Goal: Information Seeking & Learning: Learn about a topic

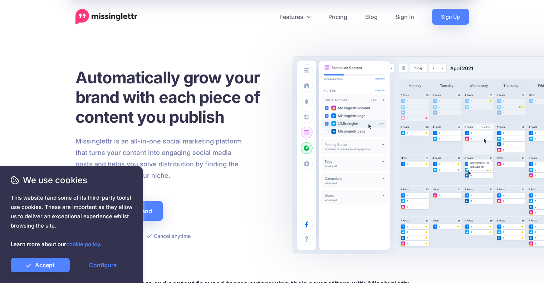
click at [186, 252] on div at bounding box center [271, 264] width 393 height 27
click at [92, 266] on link "Configure" at bounding box center [102, 265] width 59 height 14
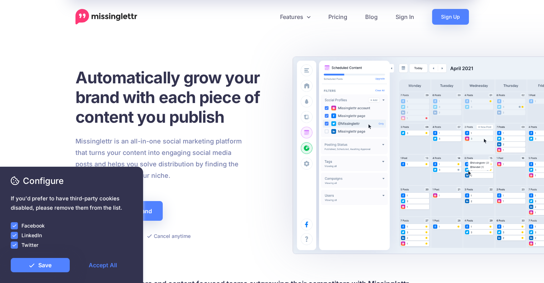
click at [17, 223] on ins at bounding box center [14, 225] width 7 height 7
click at [17, 232] on ins at bounding box center [14, 235] width 7 height 7
click at [16, 242] on ins at bounding box center [14, 244] width 7 height 7
click at [31, 264] on icon at bounding box center [32, 265] width 6 height 6
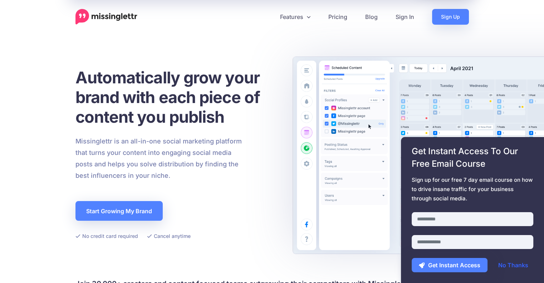
click at [514, 260] on link "No Thanks" at bounding box center [513, 265] width 44 height 14
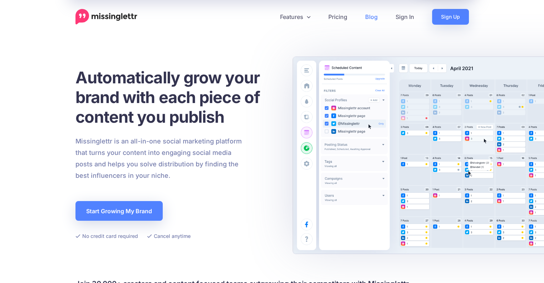
click at [371, 14] on link "Blog" at bounding box center [371, 17] width 30 height 16
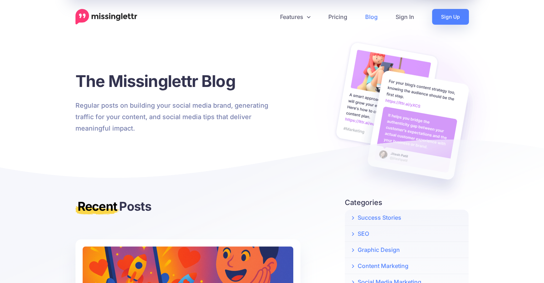
scroll to position [199, 0]
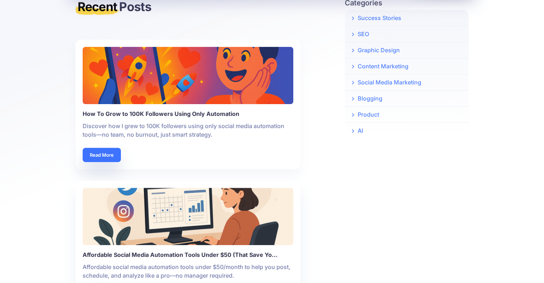
click at [110, 154] on link "Read More" at bounding box center [102, 155] width 38 height 14
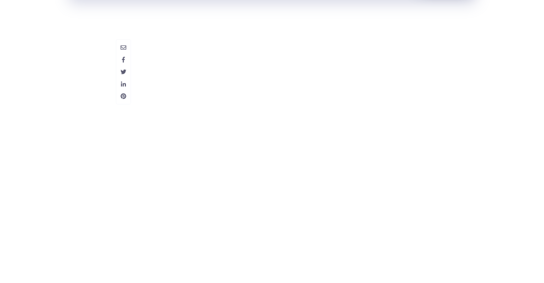
scroll to position [2000, 0]
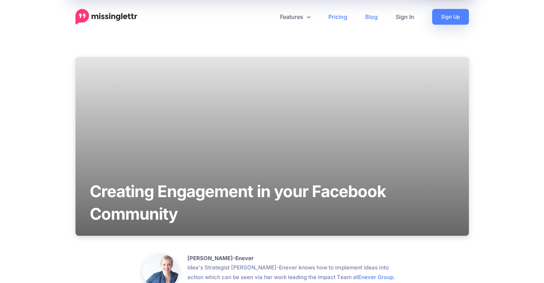
click at [329, 19] on link "Pricing" at bounding box center [337, 17] width 37 height 16
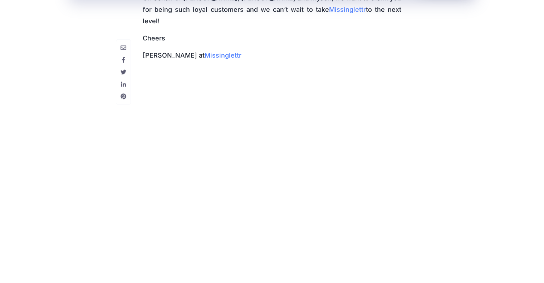
scroll to position [672, 0]
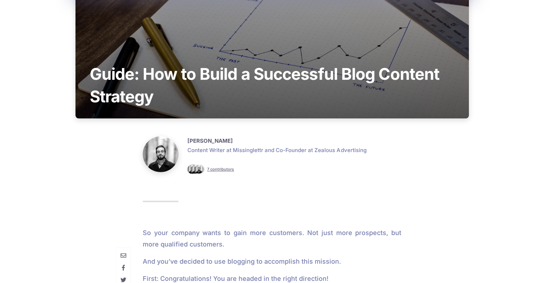
scroll to position [134, 0]
